Goal: Information Seeking & Learning: Learn about a topic

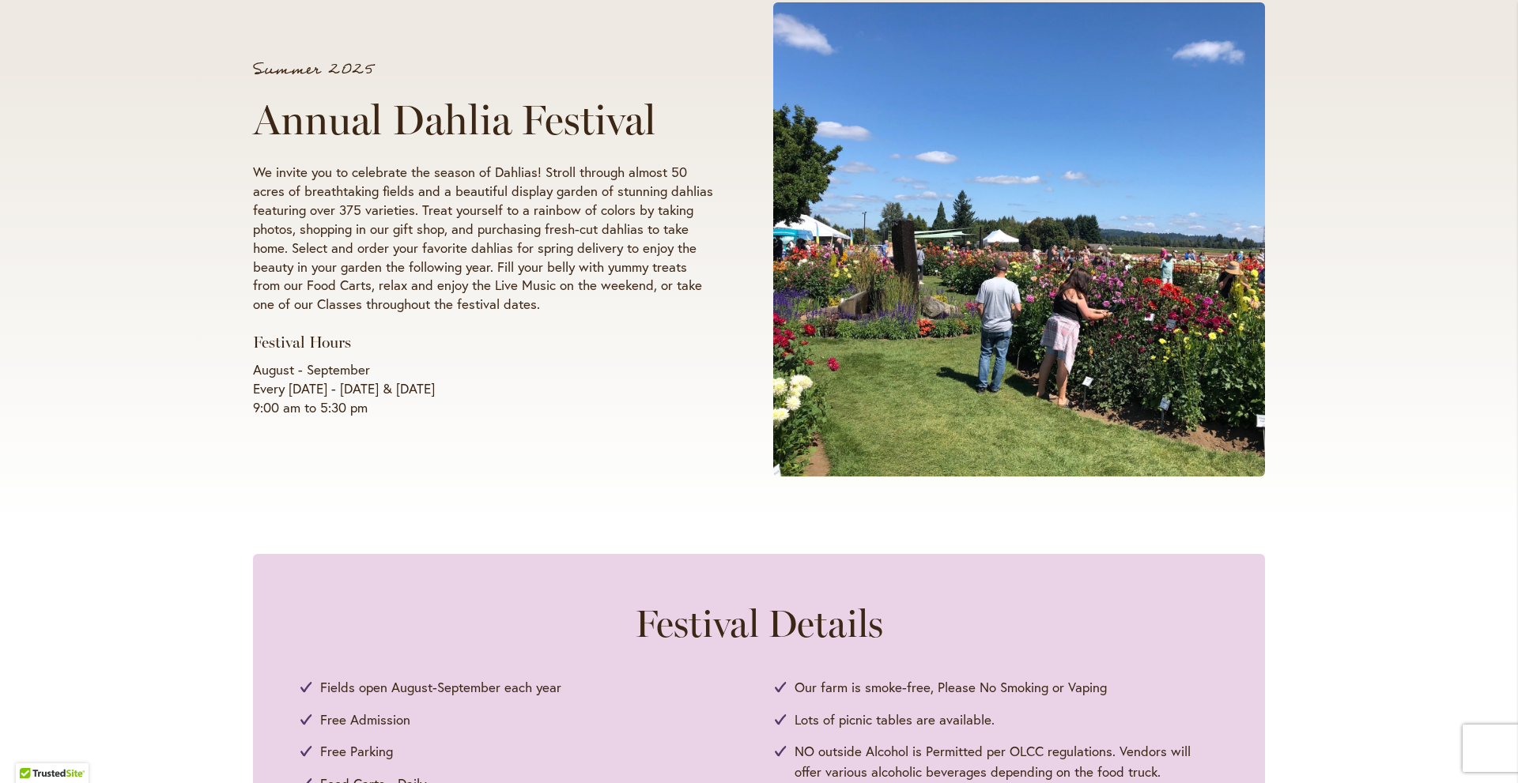
scroll to position [316, 0]
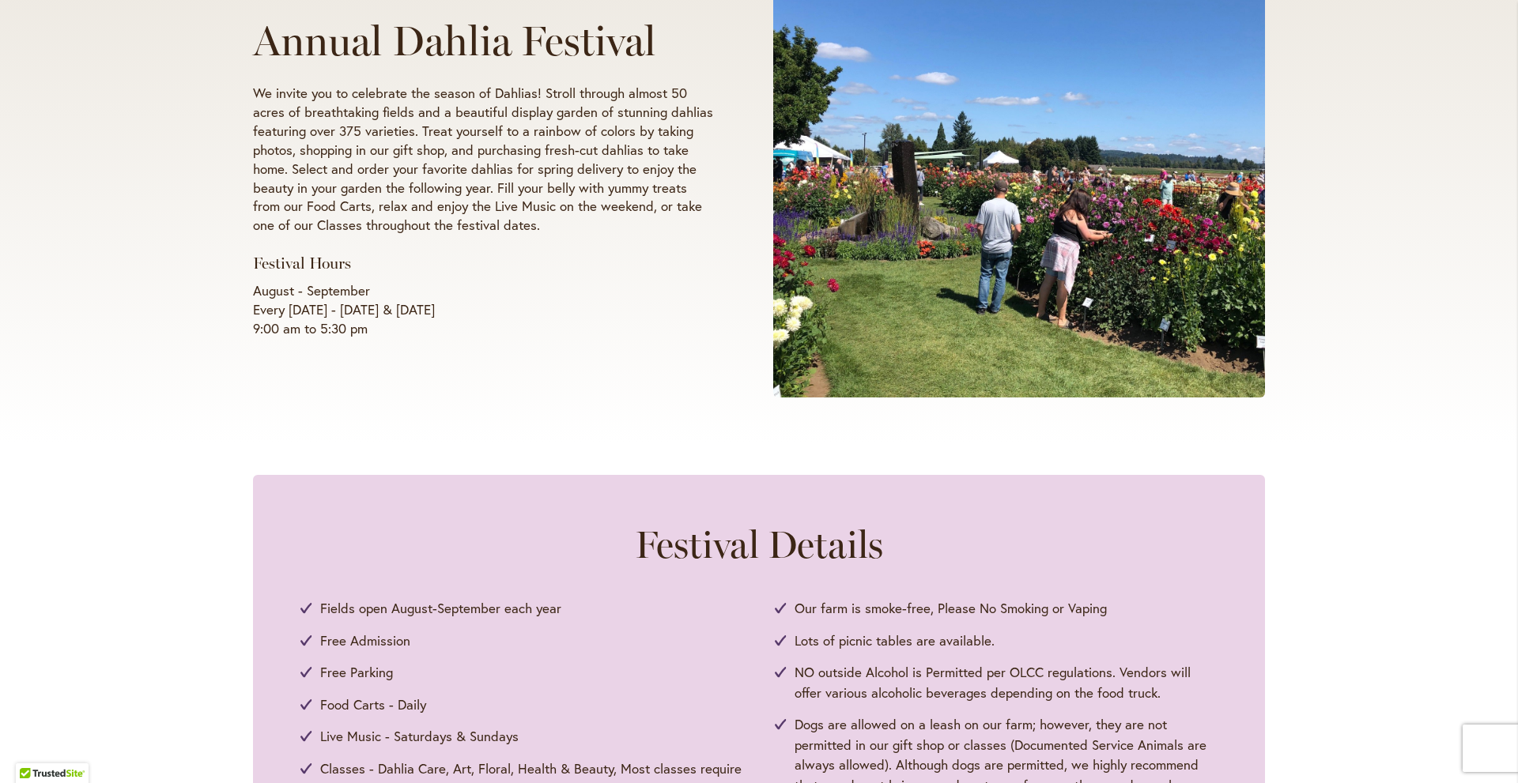
drag, startPoint x: 247, startPoint y: 310, endPoint x: 483, endPoint y: 304, distance: 235.6
click at [483, 304] on p "August - September Every [DATE] - [DATE] & [DATE] 9:00 am to 5:30 pm" at bounding box center [483, 309] width 460 height 57
click at [348, 303] on p "August - September Every [DATE] - [DATE] & [DATE] 9:00 am to 5:30 pm" at bounding box center [483, 309] width 460 height 57
drag, startPoint x: 248, startPoint y: 309, endPoint x: 478, endPoint y: 310, distance: 230.0
click at [478, 310] on p "August - September Every [DATE] - [DATE] & [DATE] 9:00 am to 5:30 pm" at bounding box center [483, 309] width 460 height 57
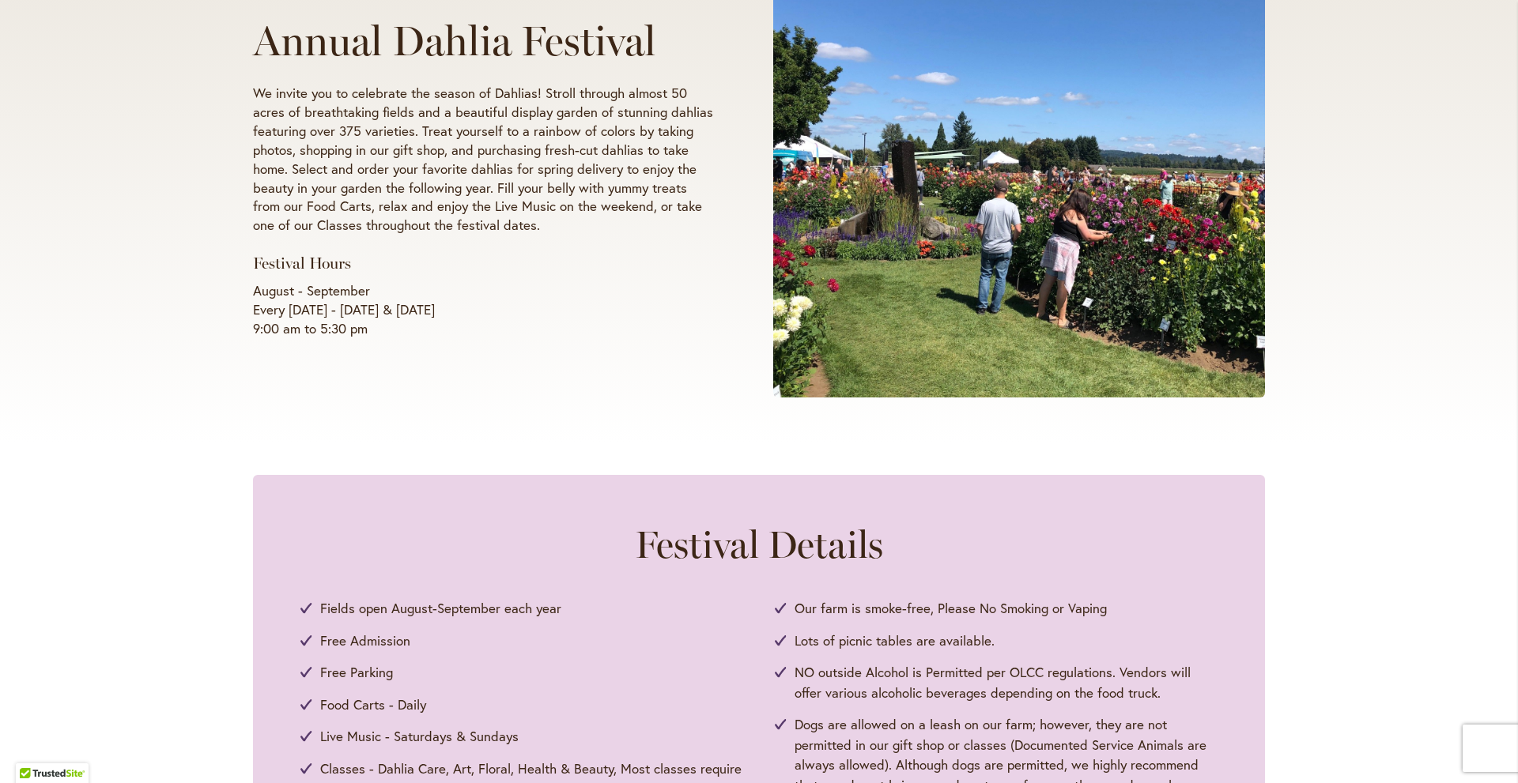
copy p "Every [DATE] - [DATE] & [DATE]"
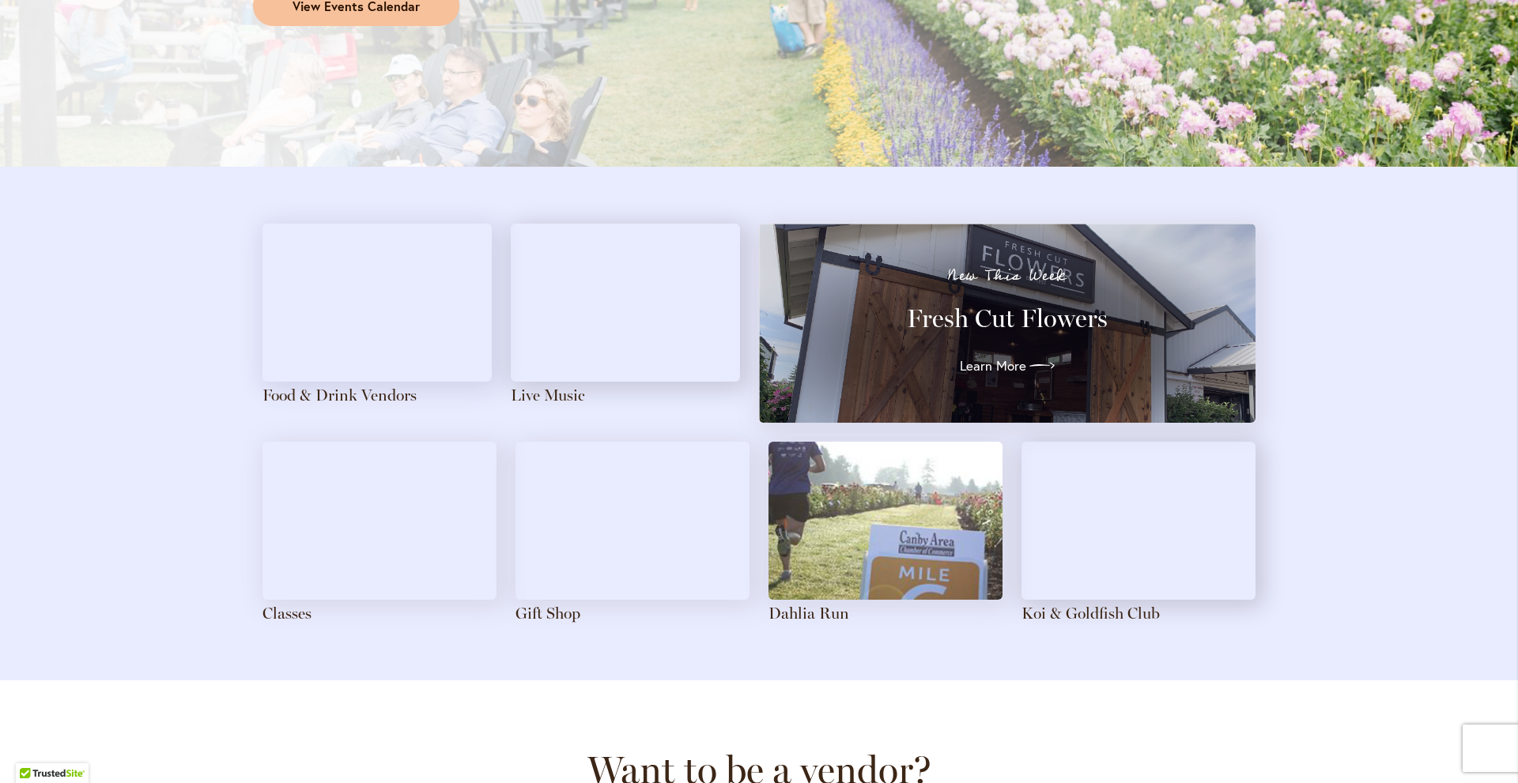
scroll to position [1502, 0]
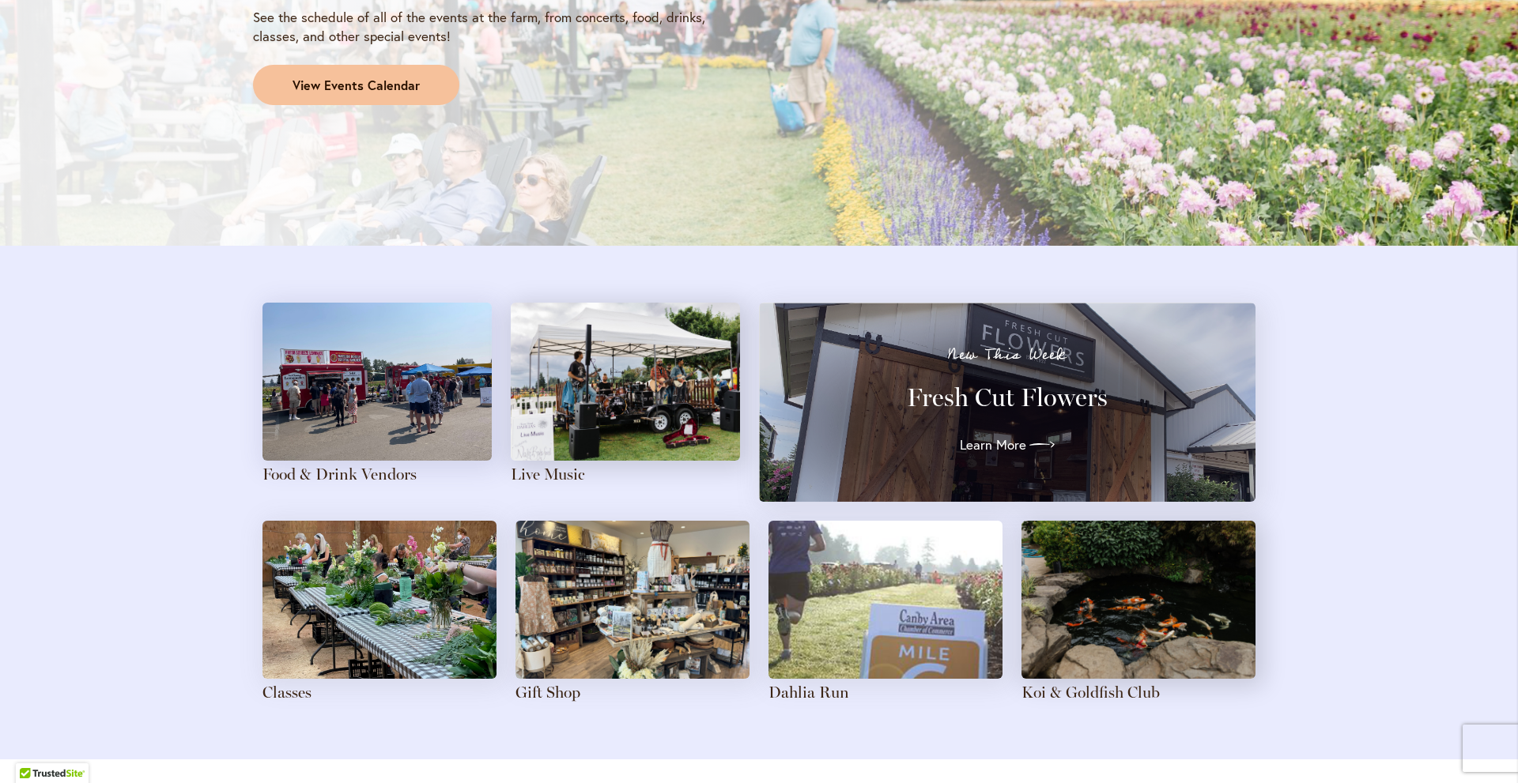
click at [326, 89] on span "View Events Calendar" at bounding box center [355, 86] width 127 height 18
